Goal: Obtain resource: Obtain resource

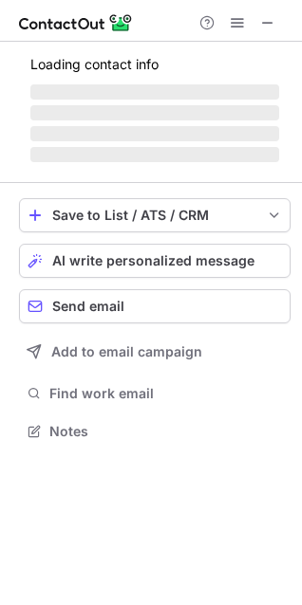
scroll to position [429, 302]
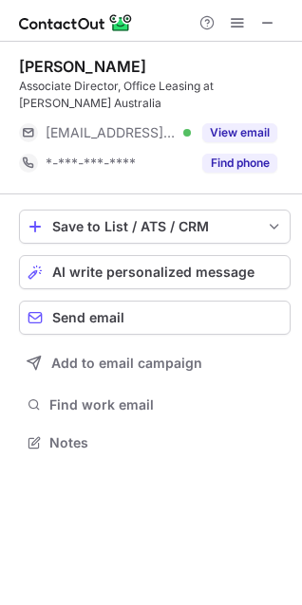
click at [262, 109] on div "Associate Director, Office Leasing at Knight Frank Australia" at bounding box center [154, 95] width 271 height 34
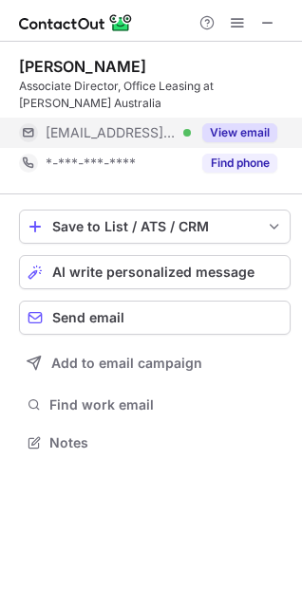
click at [251, 118] on div "View email" at bounding box center [234, 133] width 86 height 30
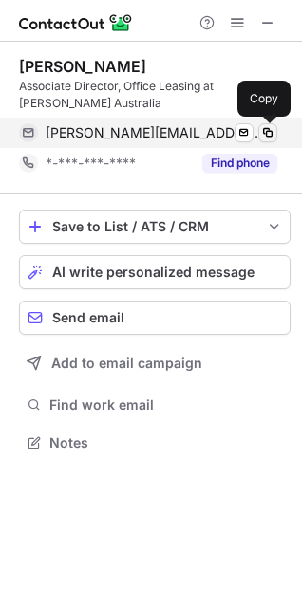
click at [269, 125] on span at bounding box center [267, 132] width 15 height 15
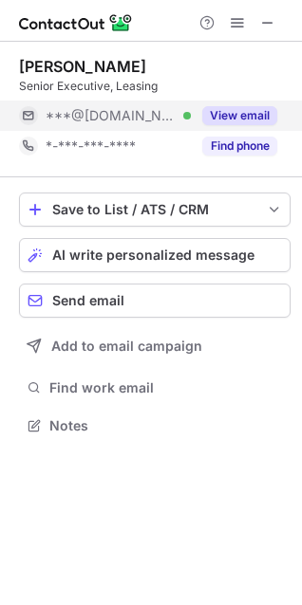
scroll to position [9, 9]
click at [252, 113] on button "View email" at bounding box center [239, 115] width 75 height 19
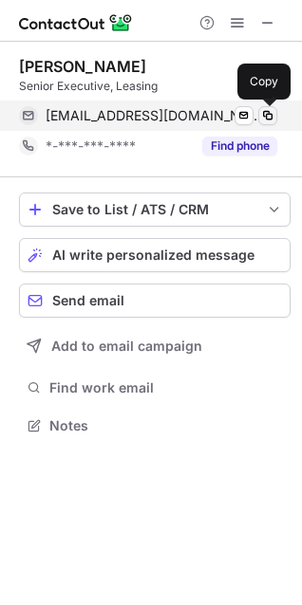
click at [265, 114] on span at bounding box center [267, 115] width 15 height 15
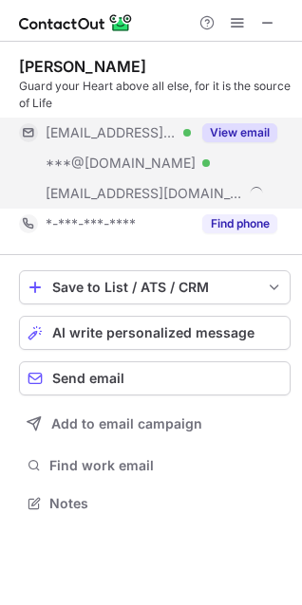
scroll to position [490, 302]
click at [259, 125] on button "View email" at bounding box center [239, 132] width 75 height 19
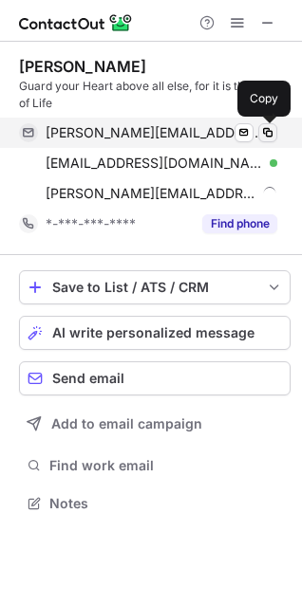
click at [267, 138] on span at bounding box center [267, 132] width 15 height 15
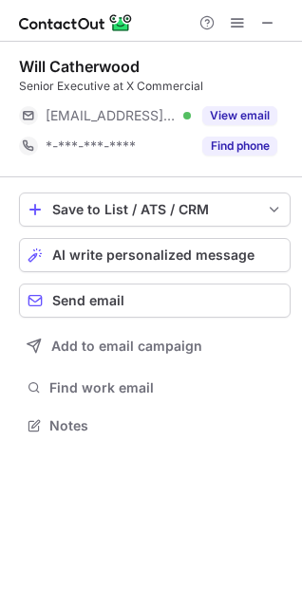
scroll to position [9, 9]
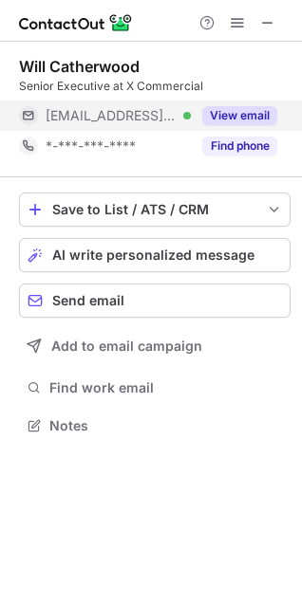
click at [261, 109] on button "View email" at bounding box center [239, 115] width 75 height 19
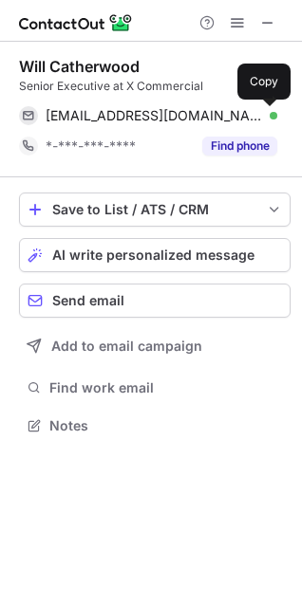
click at [261, 109] on span at bounding box center [267, 115] width 15 height 15
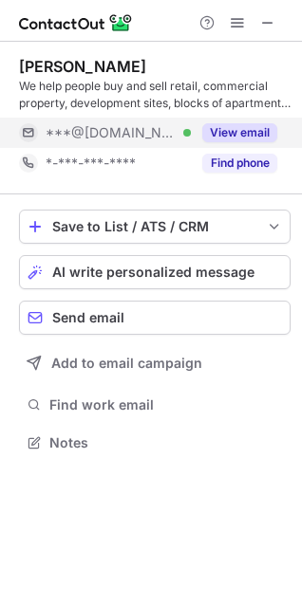
scroll to position [429, 302]
click at [262, 132] on button "View email" at bounding box center [239, 132] width 75 height 19
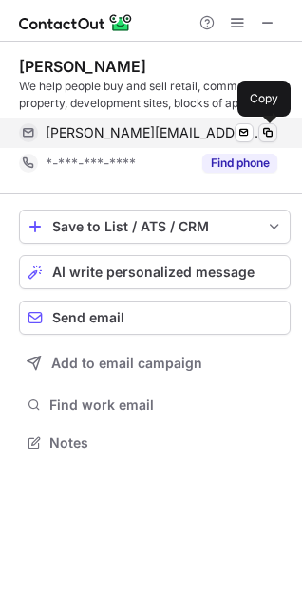
click at [264, 133] on span at bounding box center [267, 132] width 15 height 15
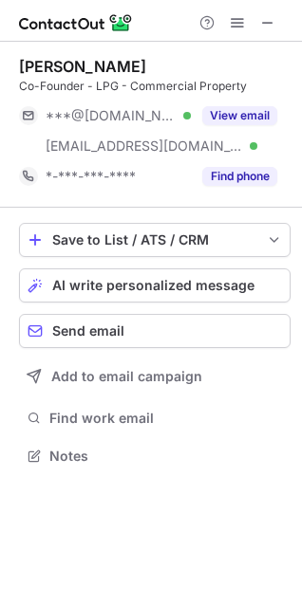
scroll to position [443, 302]
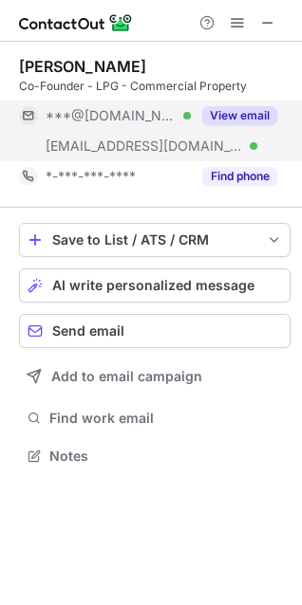
click at [264, 118] on button "View email" at bounding box center [239, 115] width 75 height 19
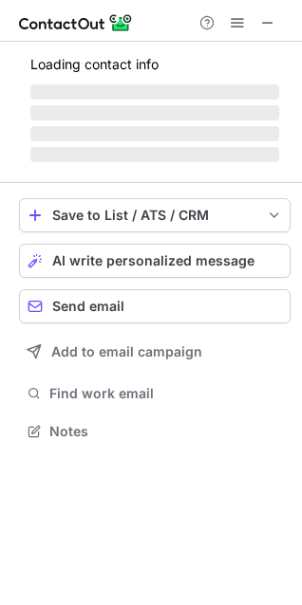
scroll to position [9, 9]
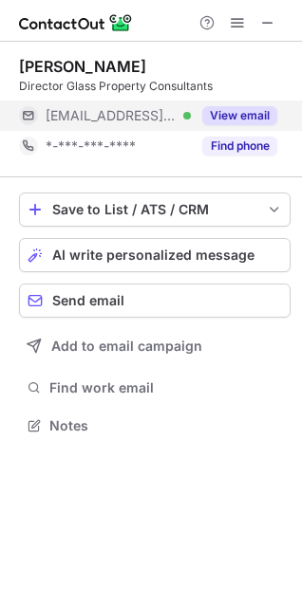
click at [252, 113] on button "View email" at bounding box center [239, 115] width 75 height 19
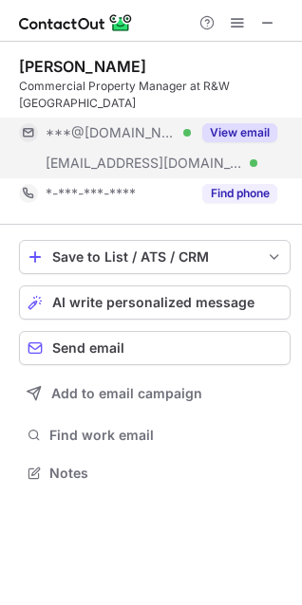
scroll to position [459, 302]
click at [261, 124] on button "View email" at bounding box center [239, 132] width 75 height 19
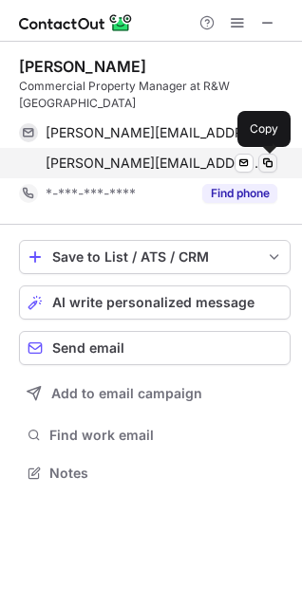
click at [270, 156] on span at bounding box center [267, 163] width 15 height 15
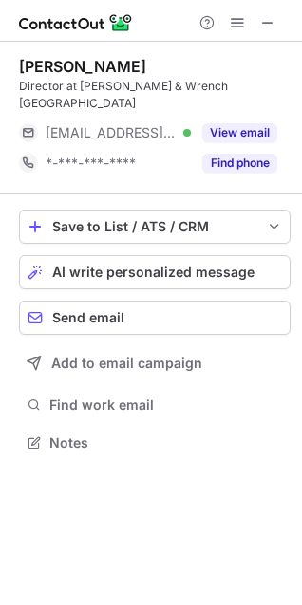
scroll to position [9, 9]
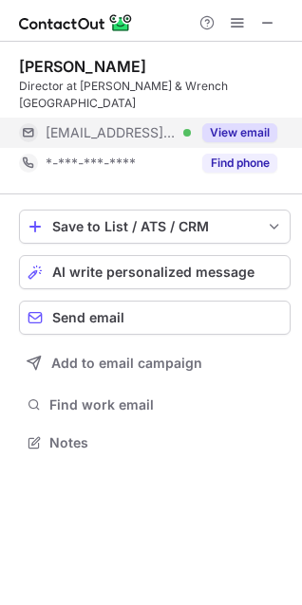
click at [244, 123] on button "View email" at bounding box center [239, 132] width 75 height 19
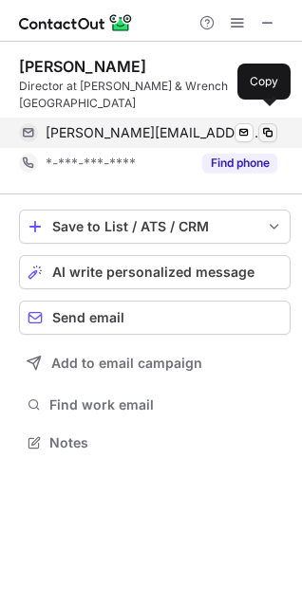
click at [273, 125] on span at bounding box center [267, 132] width 15 height 15
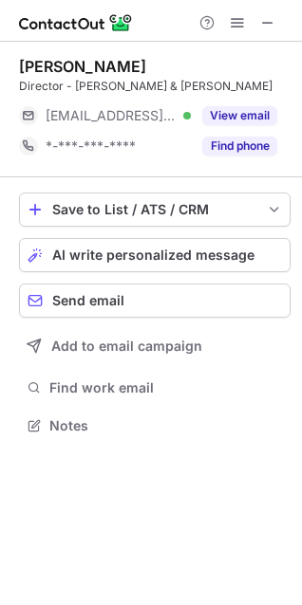
scroll to position [9, 9]
click at [255, 123] on button "View email" at bounding box center [239, 115] width 75 height 19
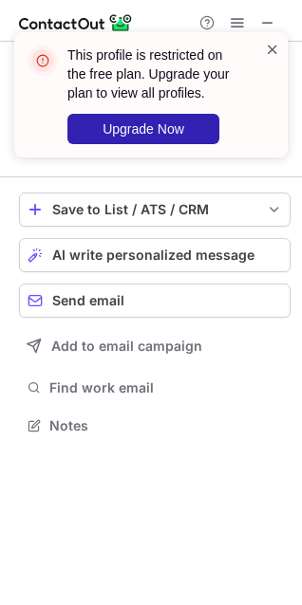
click at [266, 46] on span at bounding box center [272, 49] width 15 height 19
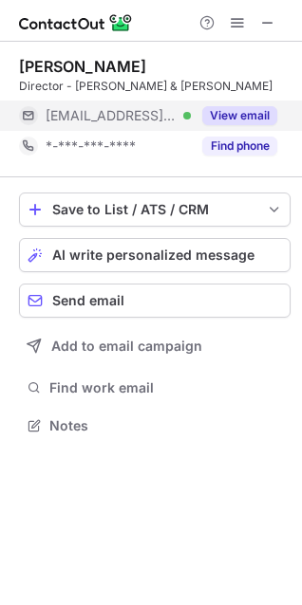
click at [254, 112] on button "View email" at bounding box center [239, 115] width 75 height 19
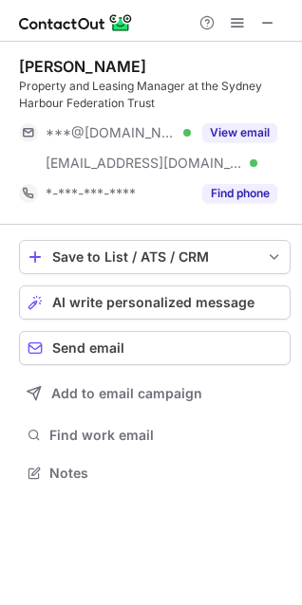
scroll to position [459, 302]
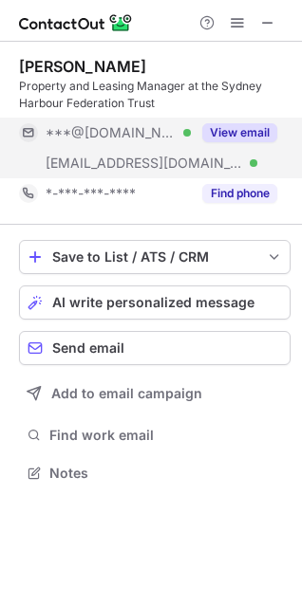
click at [214, 137] on button "View email" at bounding box center [239, 132] width 75 height 19
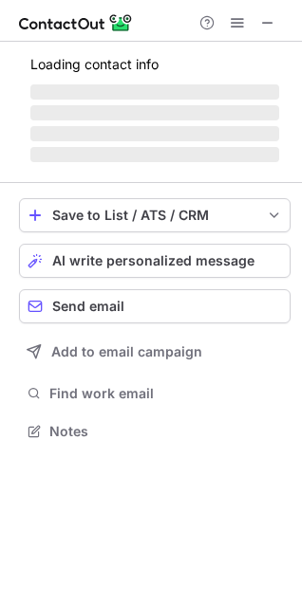
scroll to position [472, 302]
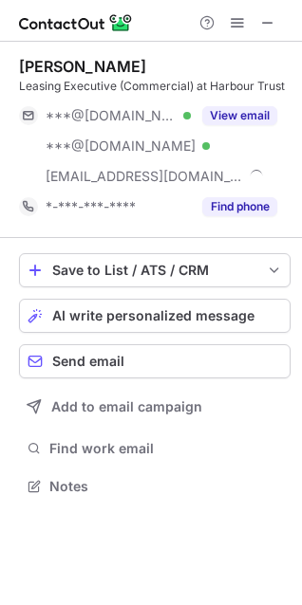
click at [264, 111] on button "View email" at bounding box center [239, 115] width 75 height 19
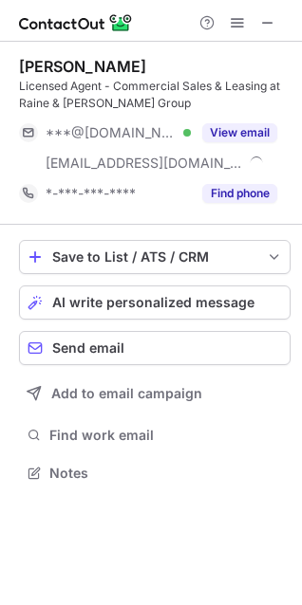
scroll to position [459, 302]
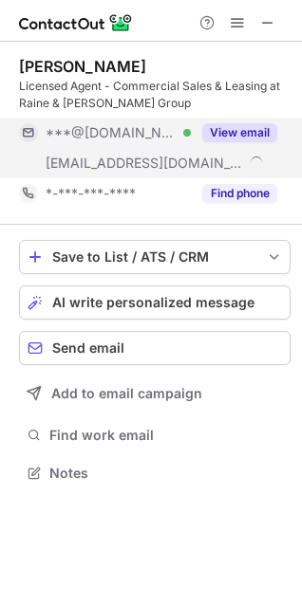
click at [251, 120] on div "View email" at bounding box center [234, 133] width 86 height 30
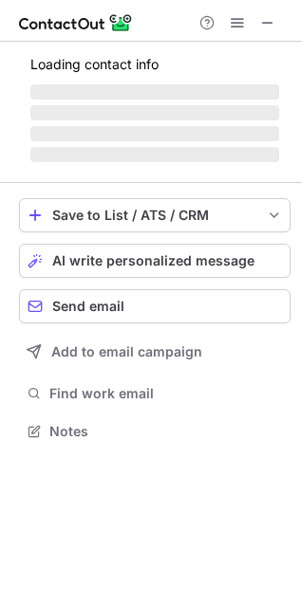
scroll to position [412, 302]
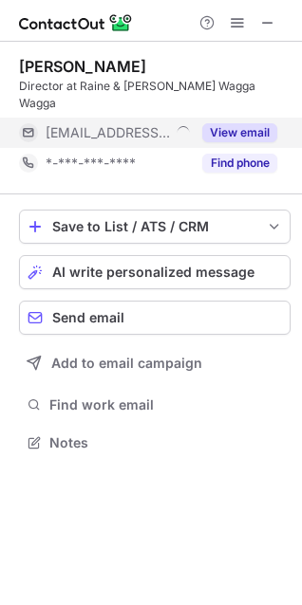
click at [259, 123] on button "View email" at bounding box center [239, 132] width 75 height 19
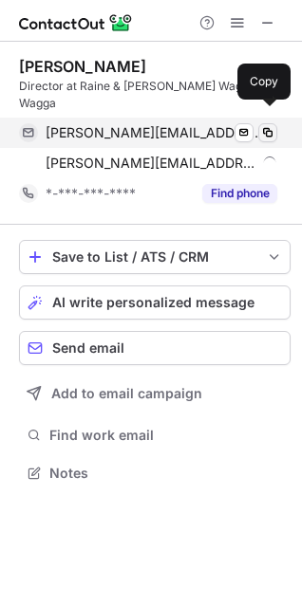
click at [265, 125] on span at bounding box center [267, 132] width 15 height 15
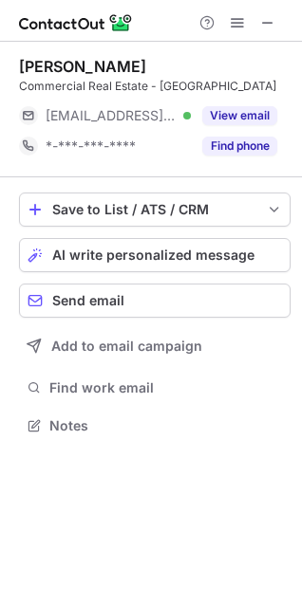
scroll to position [9, 9]
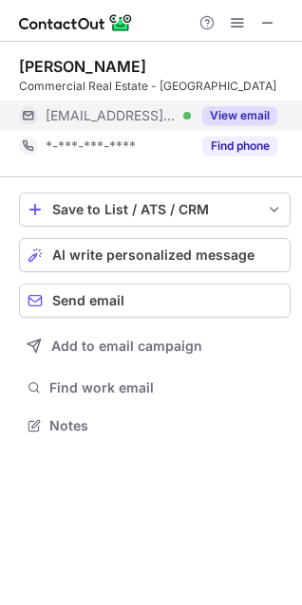
click at [251, 120] on button "View email" at bounding box center [239, 115] width 75 height 19
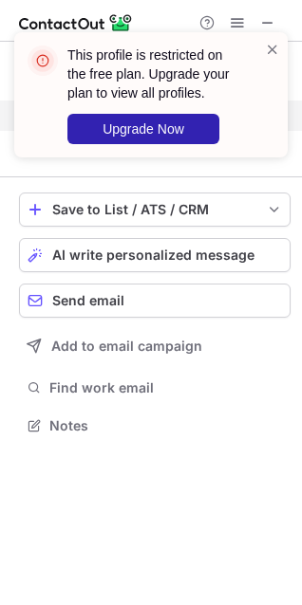
click at [261, 123] on div "This profile is restricted on the free plan. Upgrade your plan to view all prof…" at bounding box center [143, 95] width 243 height 110
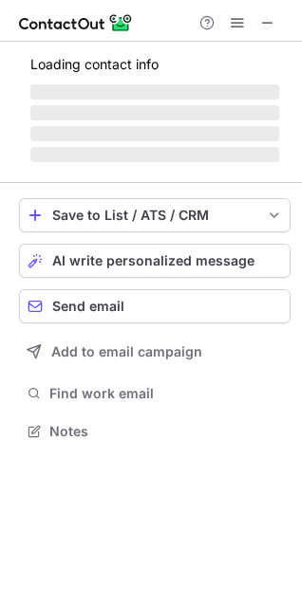
scroll to position [459, 302]
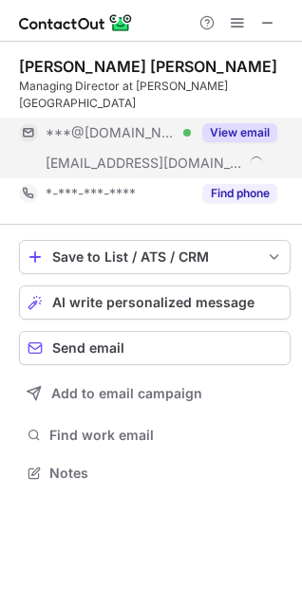
click at [246, 124] on button "View email" at bounding box center [239, 132] width 75 height 19
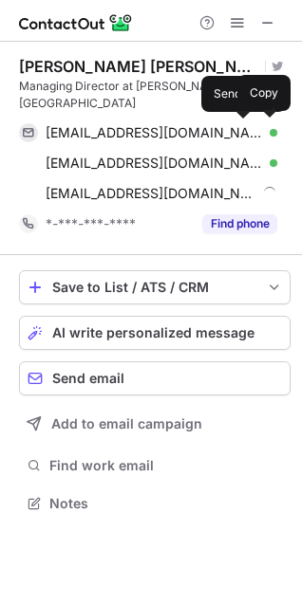
scroll to position [490, 302]
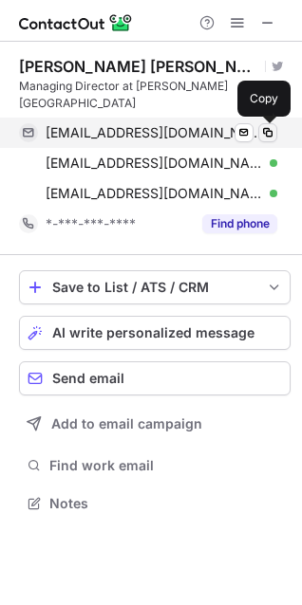
click at [263, 131] on span at bounding box center [267, 132] width 15 height 15
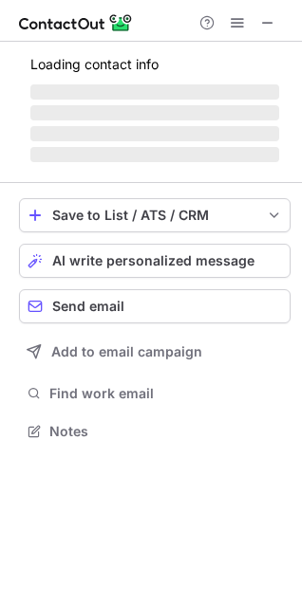
scroll to position [9, 9]
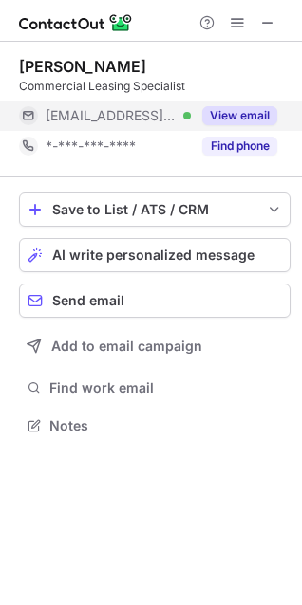
click at [252, 122] on button "View email" at bounding box center [239, 115] width 75 height 19
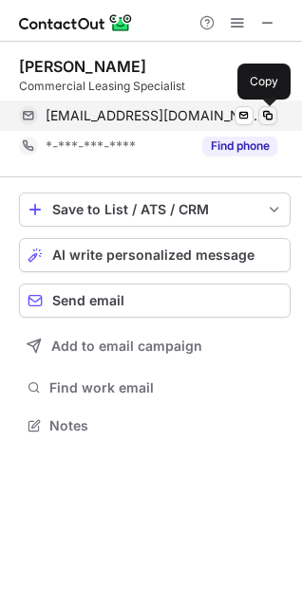
click at [269, 120] on span at bounding box center [267, 115] width 15 height 15
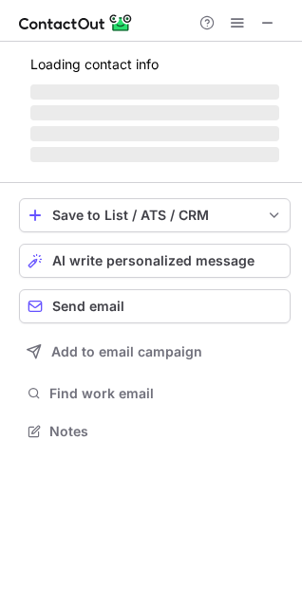
scroll to position [9, 9]
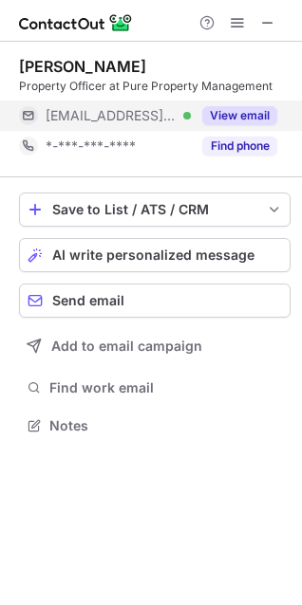
click at [229, 120] on button "View email" at bounding box center [239, 115] width 75 height 19
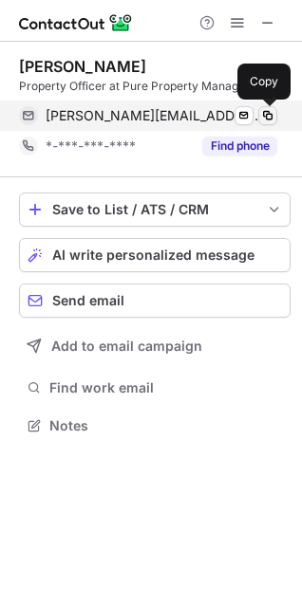
click at [268, 118] on span at bounding box center [267, 115] width 15 height 15
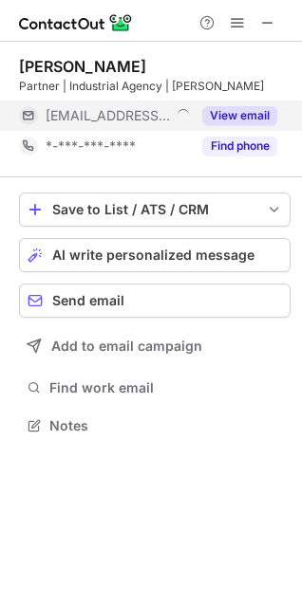
scroll to position [429, 302]
click at [240, 121] on div "View email" at bounding box center [234, 116] width 86 height 30
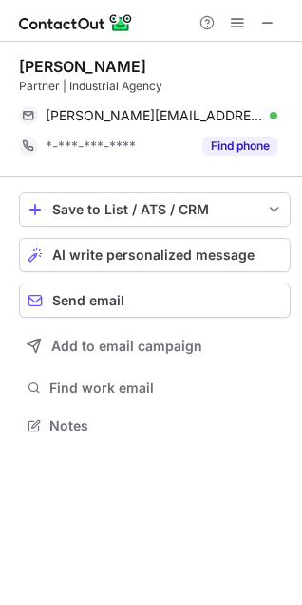
scroll to position [412, 302]
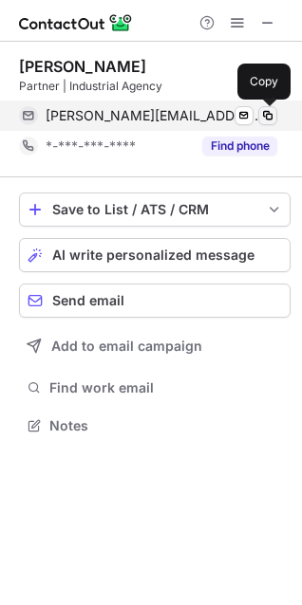
click at [265, 117] on span at bounding box center [267, 115] width 15 height 15
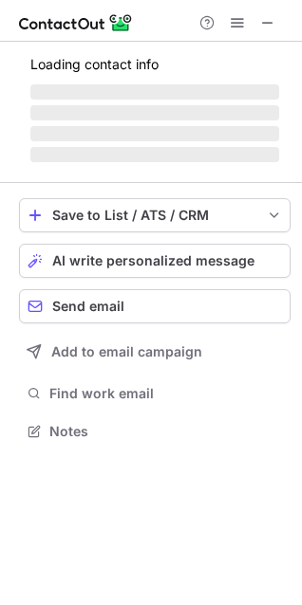
scroll to position [459, 302]
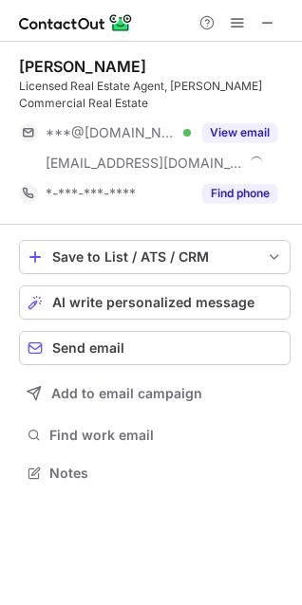
click at [237, 107] on div "Licensed Real Estate Agent, [PERSON_NAME] Commercial Real Estate" at bounding box center [154, 95] width 271 height 34
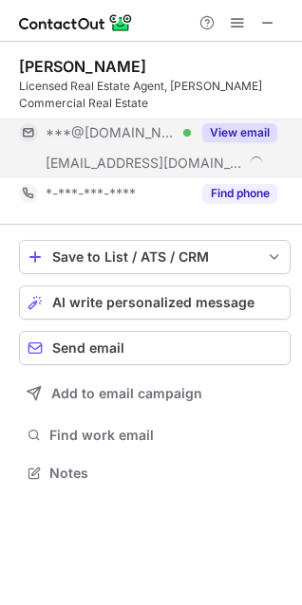
click at [235, 121] on div "View email" at bounding box center [234, 133] width 86 height 30
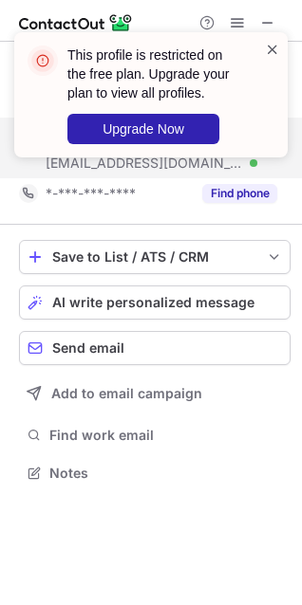
click at [269, 49] on span at bounding box center [272, 49] width 15 height 19
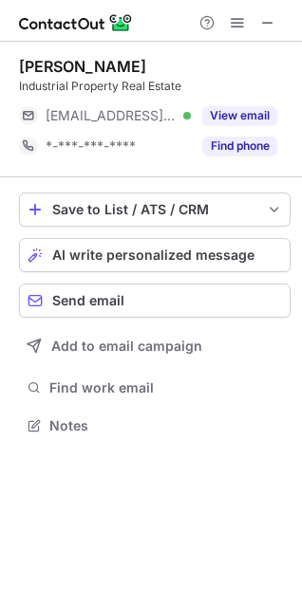
scroll to position [412, 302]
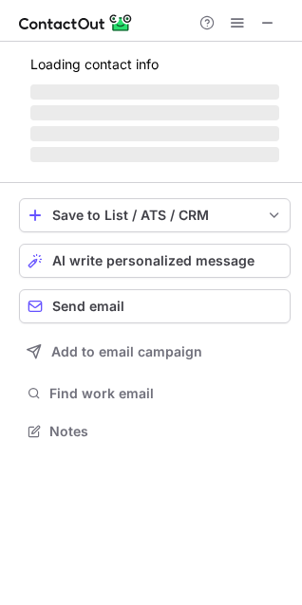
scroll to position [9, 9]
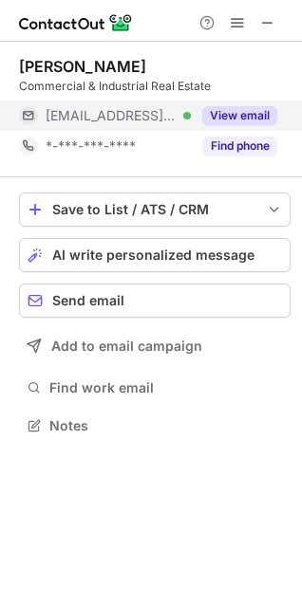
click at [260, 119] on button "View email" at bounding box center [239, 115] width 75 height 19
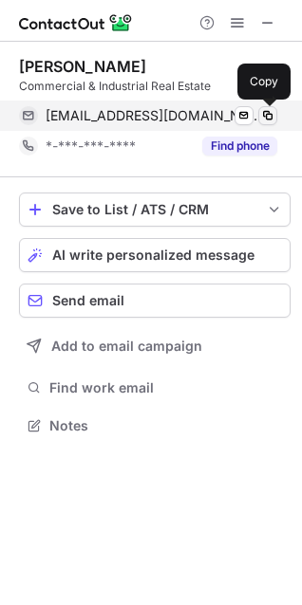
click at [265, 119] on span at bounding box center [267, 115] width 15 height 15
